Goal: Task Accomplishment & Management: Manage account settings

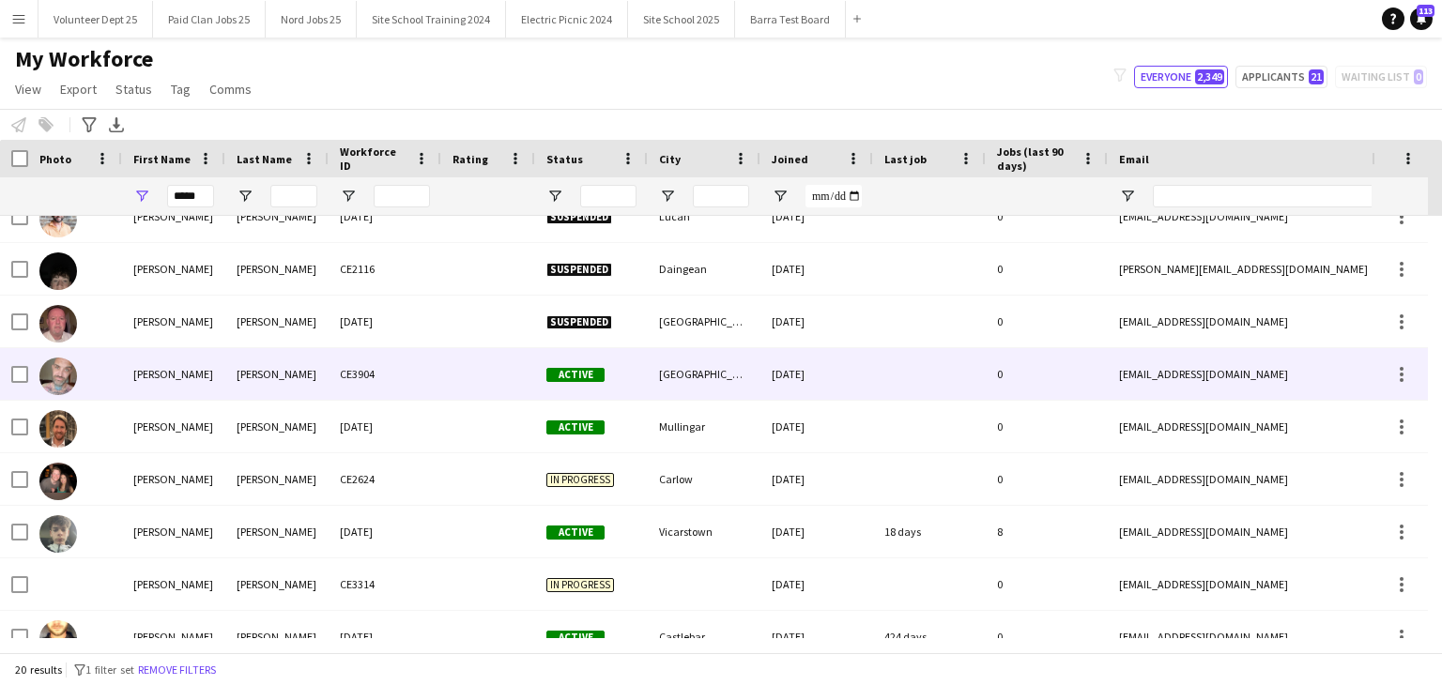
click at [228, 382] on div "[PERSON_NAME]" at bounding box center [276, 374] width 103 height 52
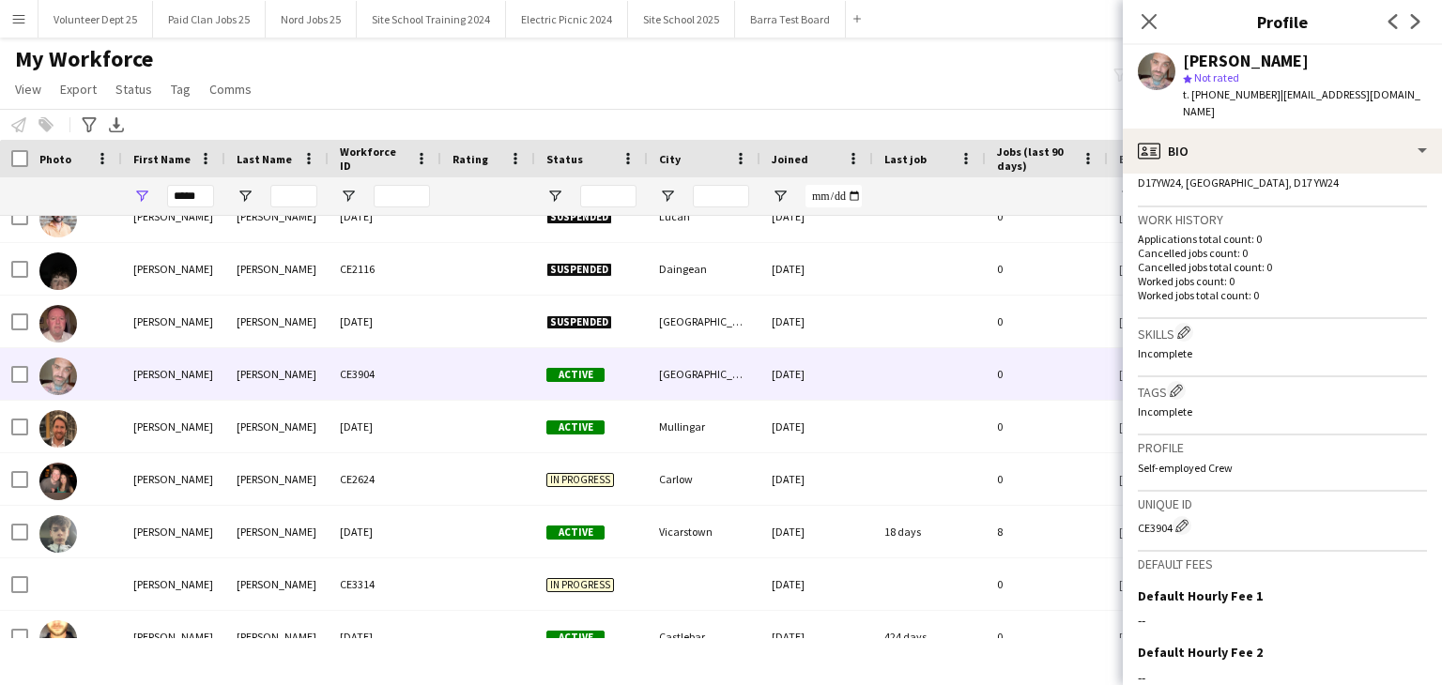
scroll to position [439, 0]
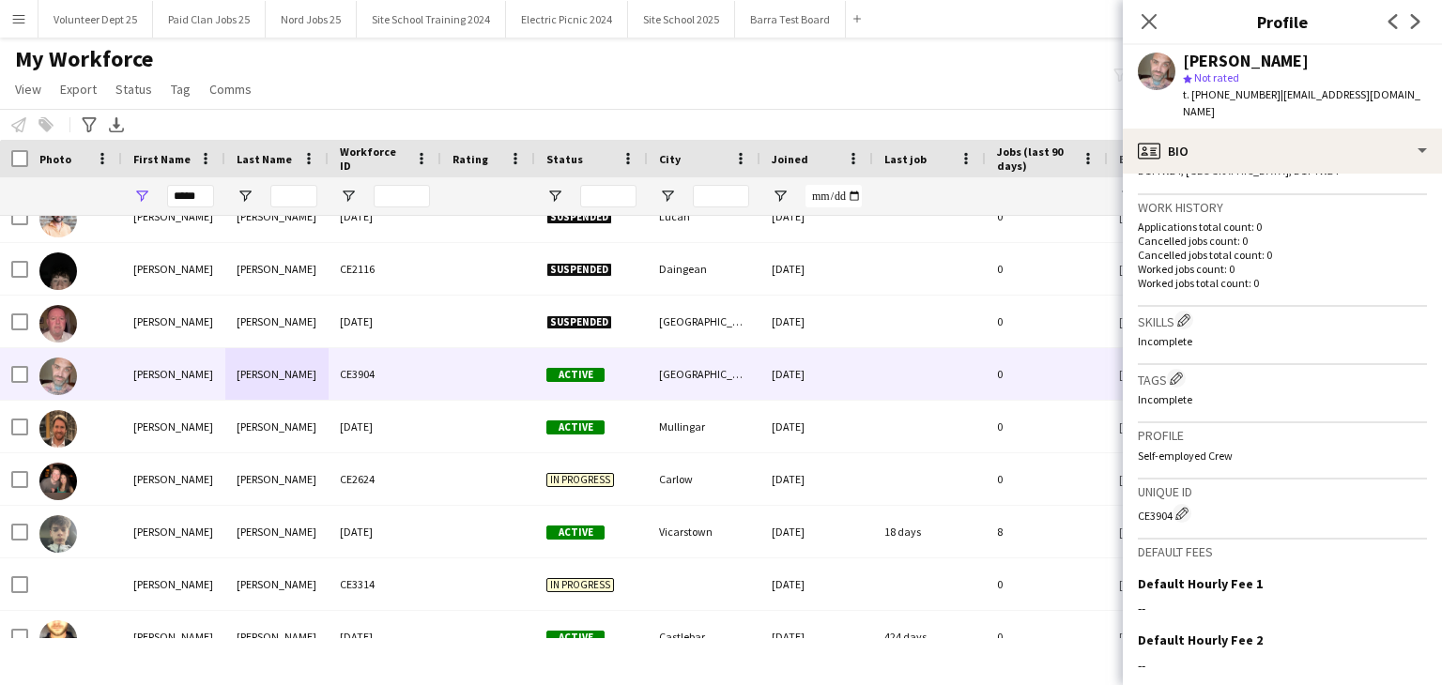
click at [1149, 504] on div "CE3904 Edit crew unique ID" at bounding box center [1282, 513] width 289 height 19
copy div "CE3904"
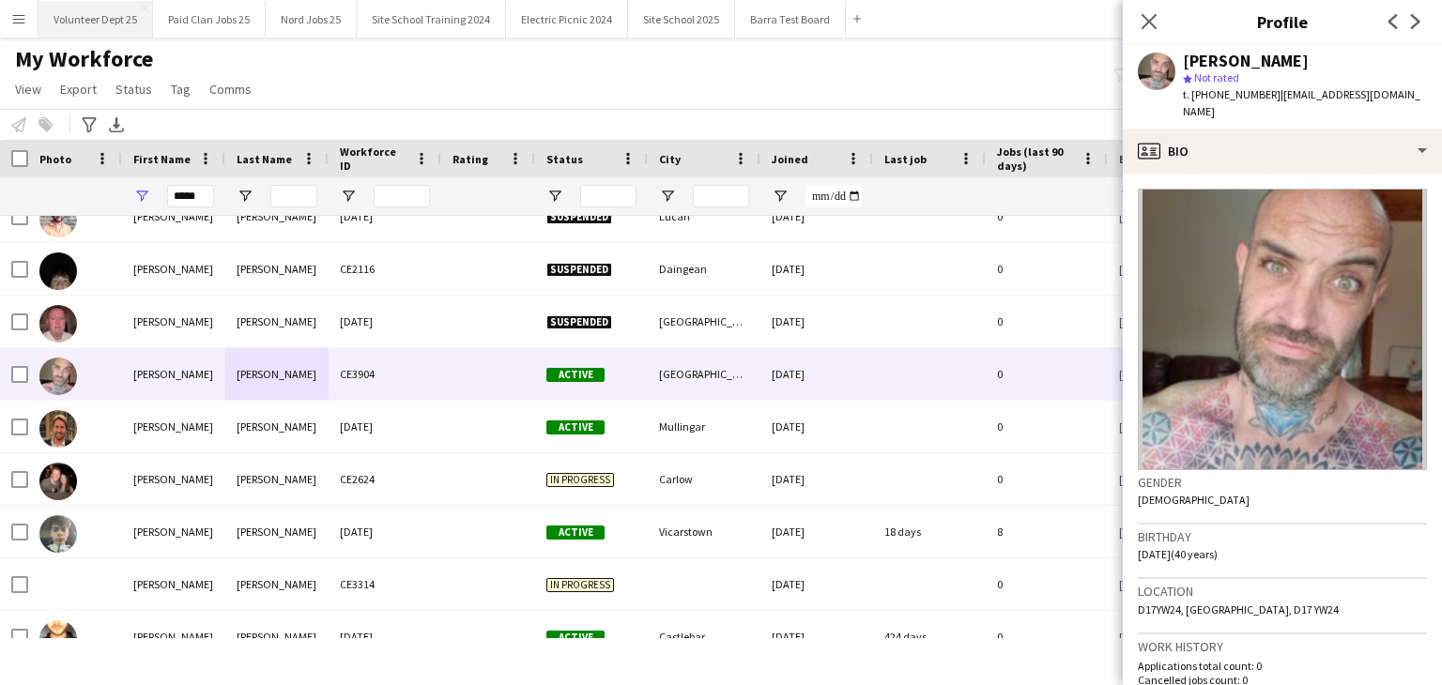
click at [101, 25] on button "Volunteer Dept 25 Close" at bounding box center [95, 19] width 115 height 37
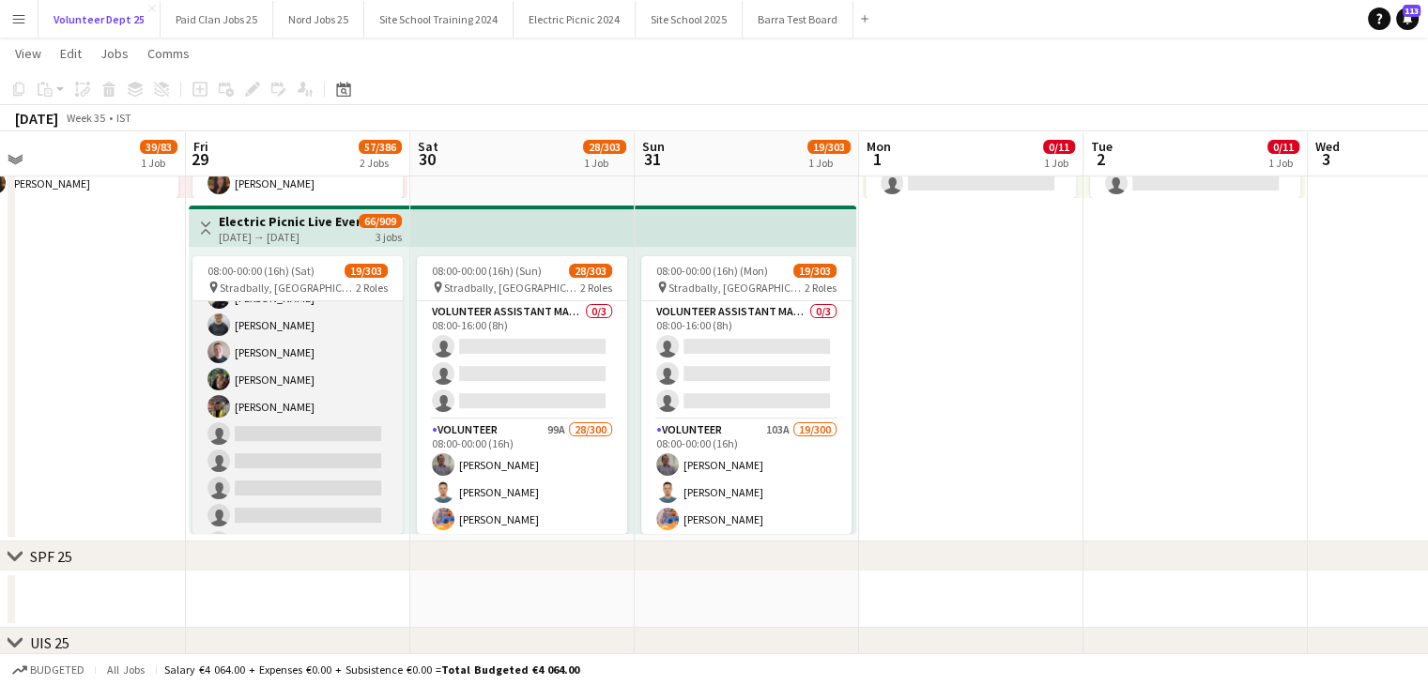
scroll to position [548, 0]
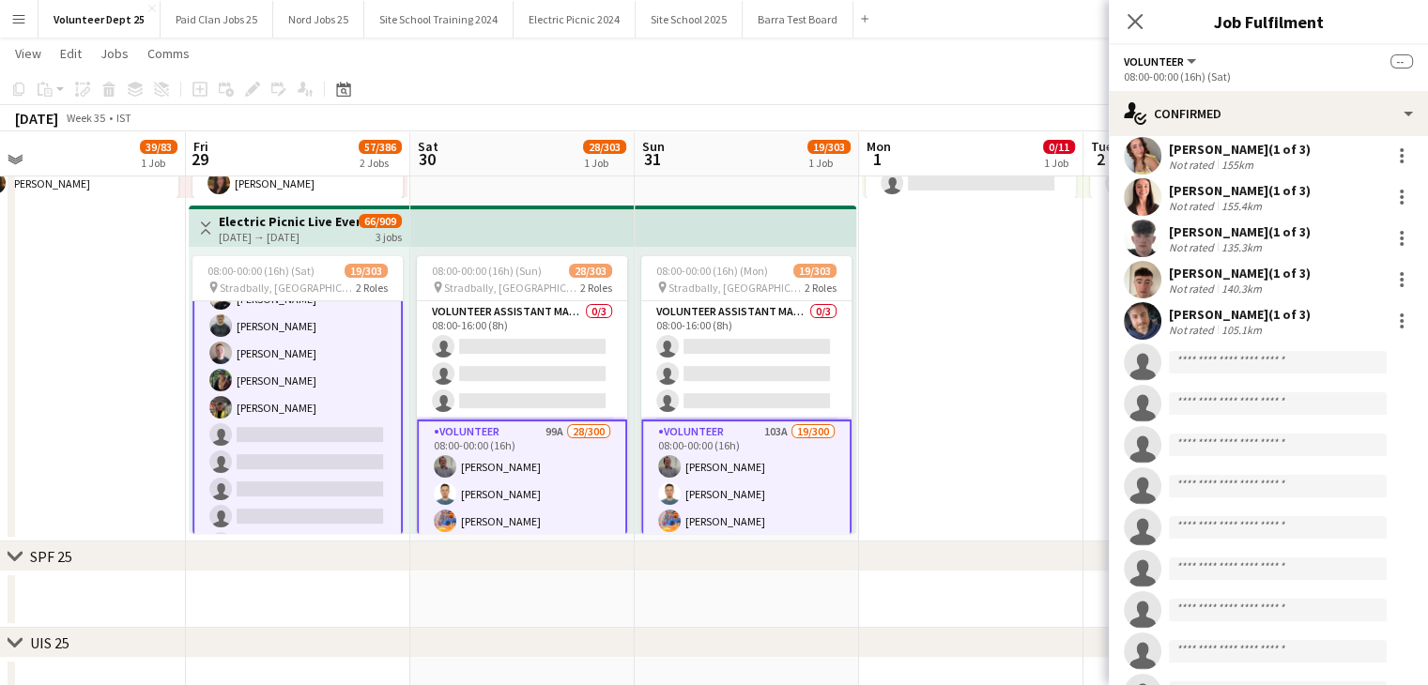
scroll to position [961, 0]
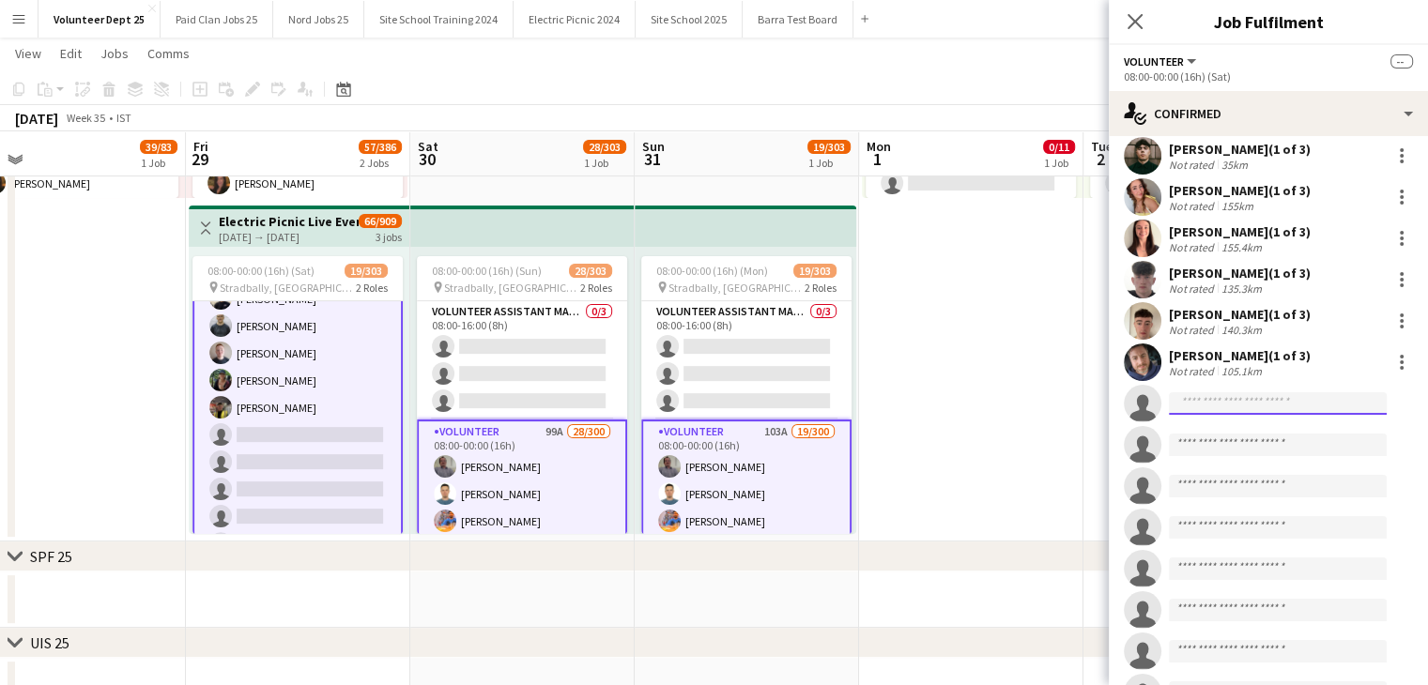
click at [1199, 404] on input at bounding box center [1278, 403] width 218 height 23
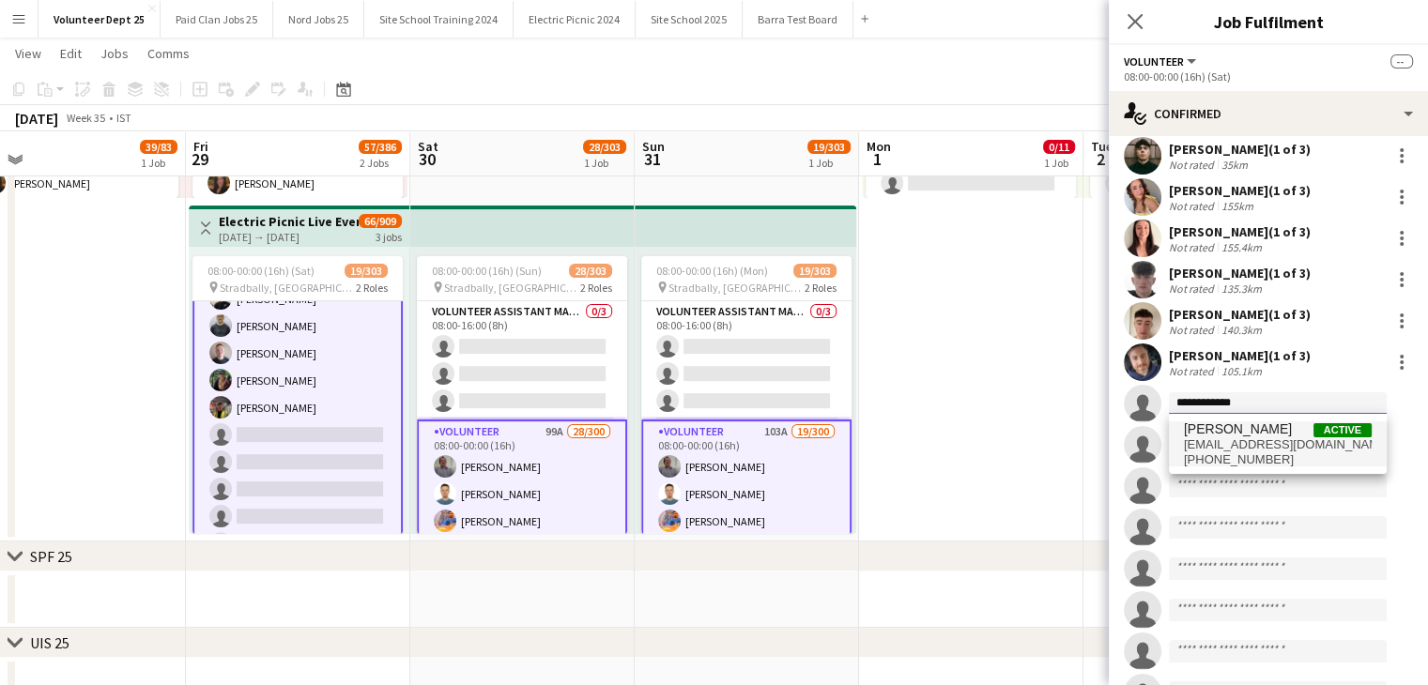
type input "**********"
click at [1244, 433] on span "[PERSON_NAME]" at bounding box center [1238, 430] width 108 height 16
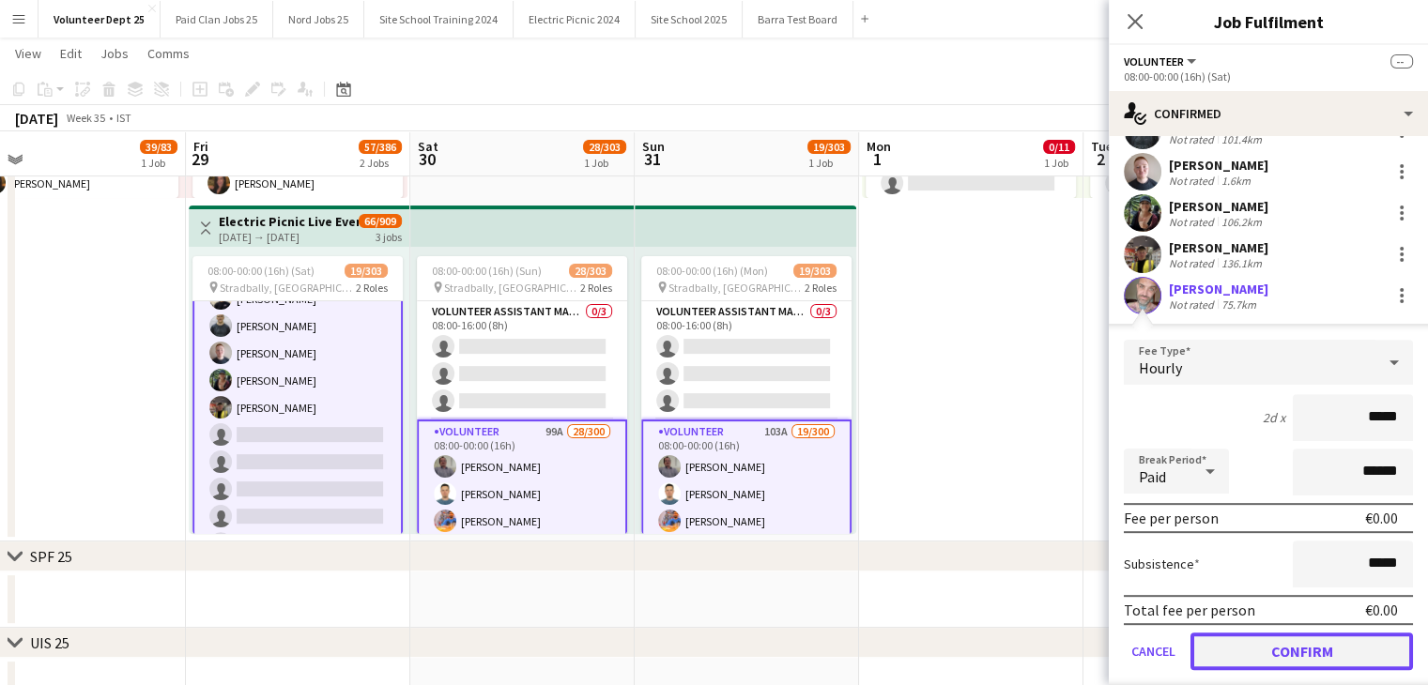
click at [1322, 656] on button "Confirm" at bounding box center [1301, 652] width 222 height 38
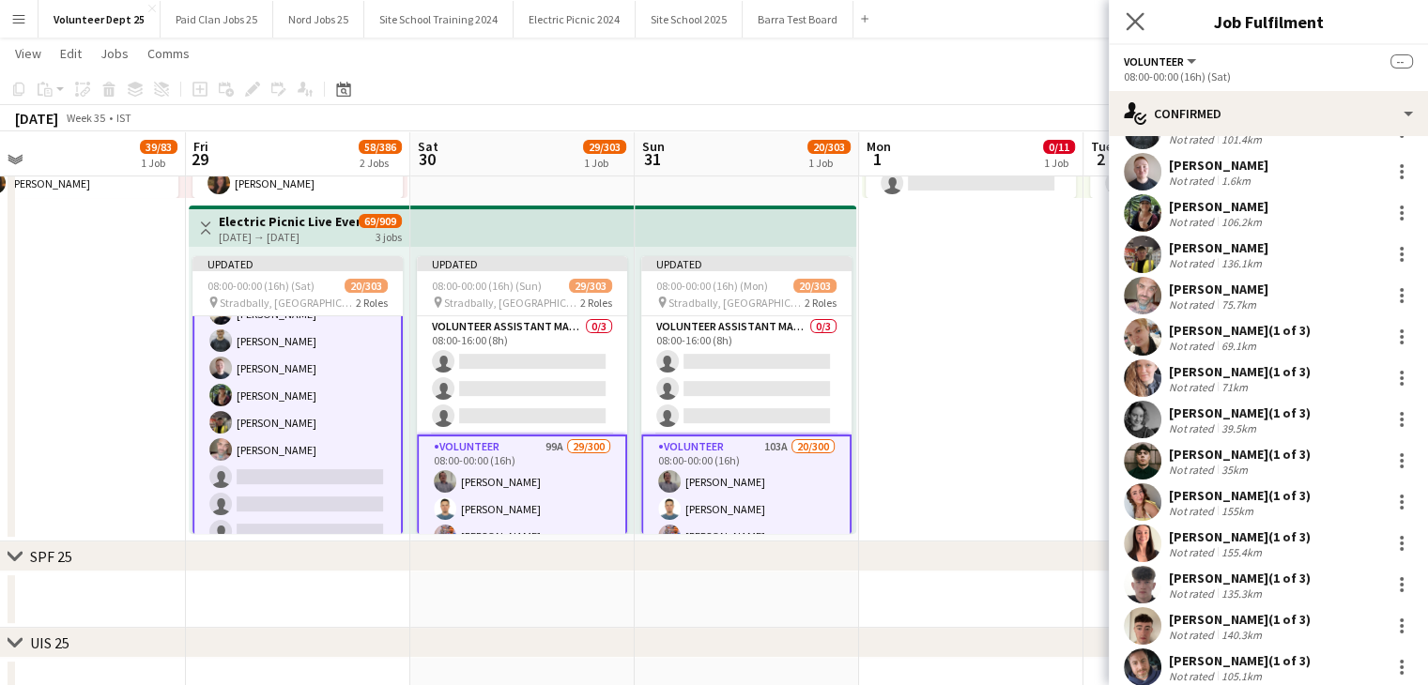
click at [1138, 31] on app-icon "Close pop-in" at bounding box center [1135, 21] width 27 height 27
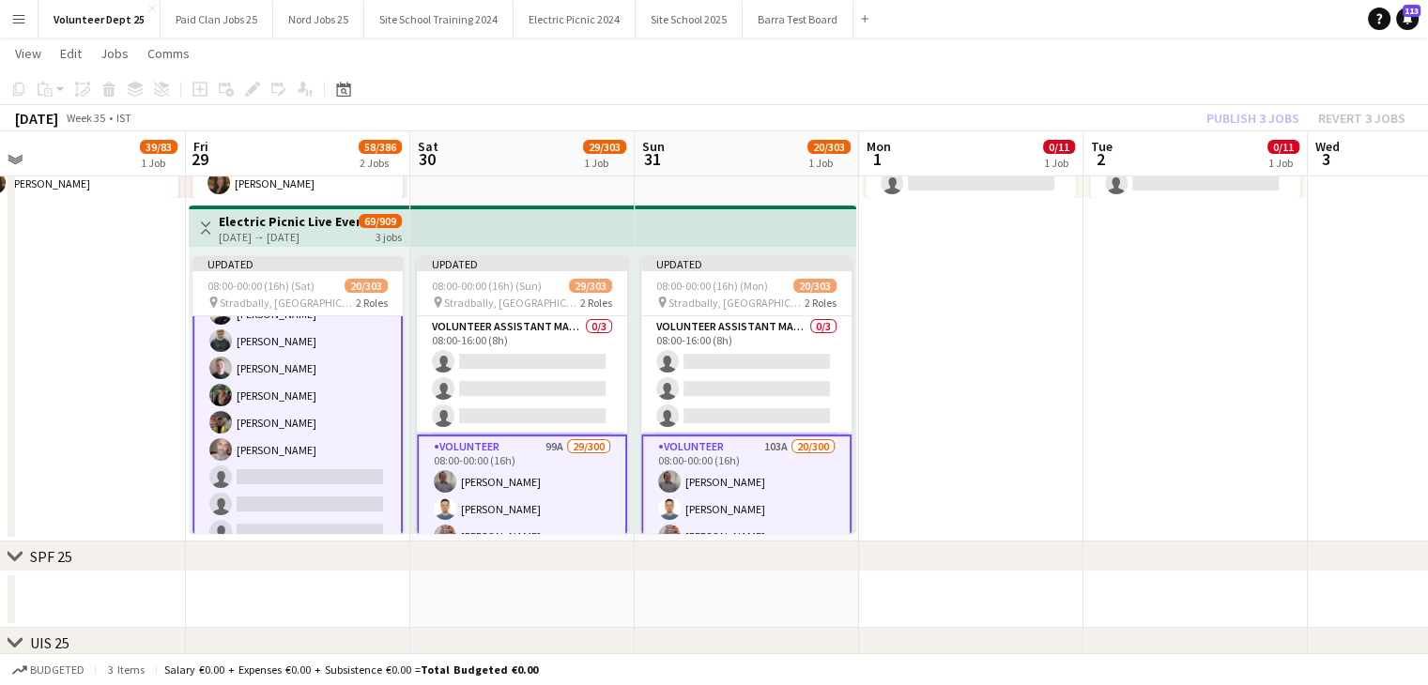
click at [1035, 410] on app-date-cell "Toggle View Electric Picnic Post Event Volunteers [DATE] → [DATE] 0/22 2 jobs 0…" at bounding box center [971, 202] width 224 height 680
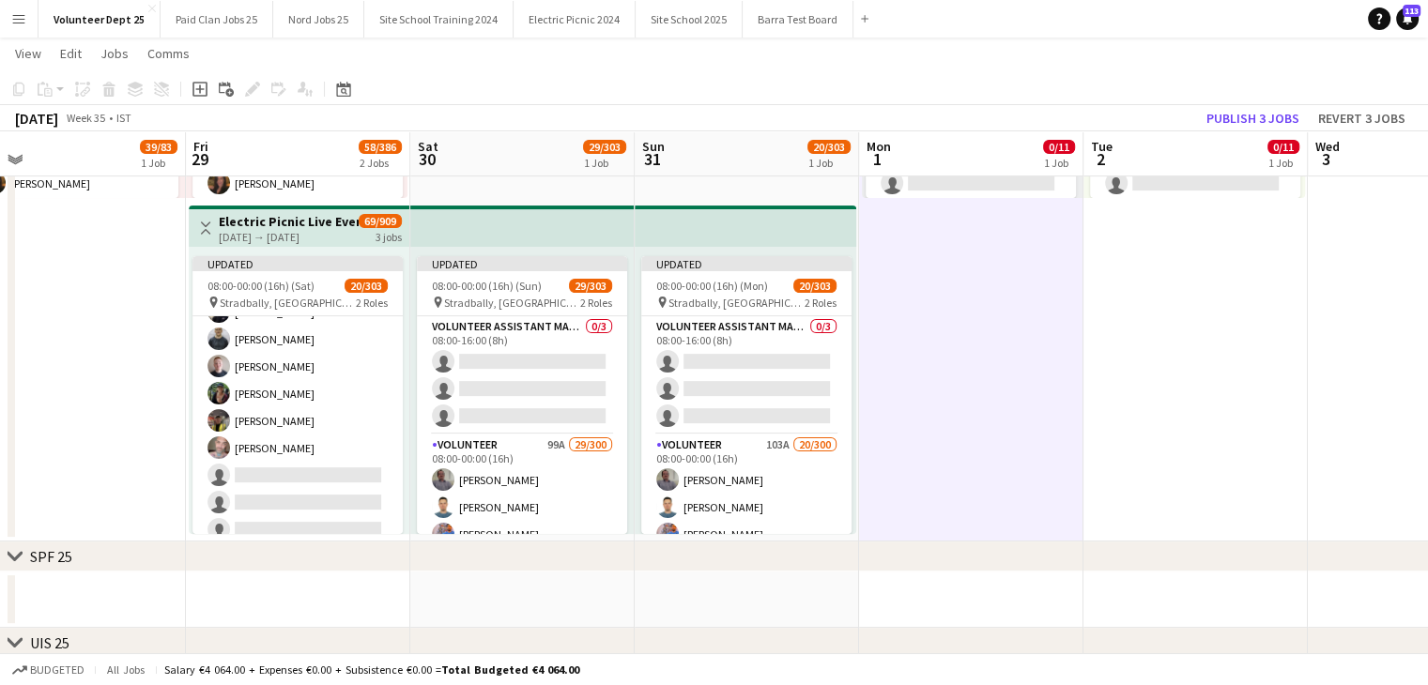
scroll to position [548, 0]
